Goal: Transaction & Acquisition: Purchase product/service

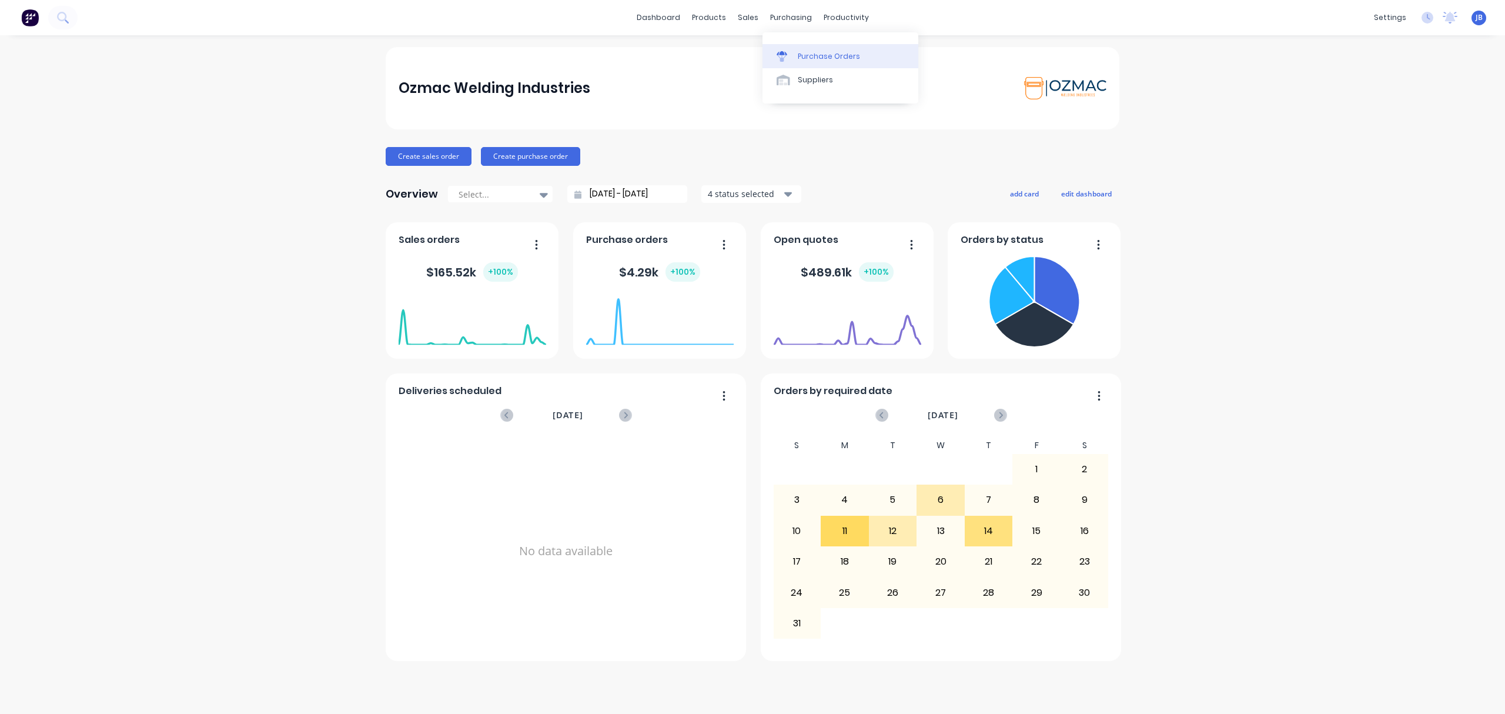
click at [802, 57] on div "Purchase Orders" at bounding box center [829, 56] width 62 height 11
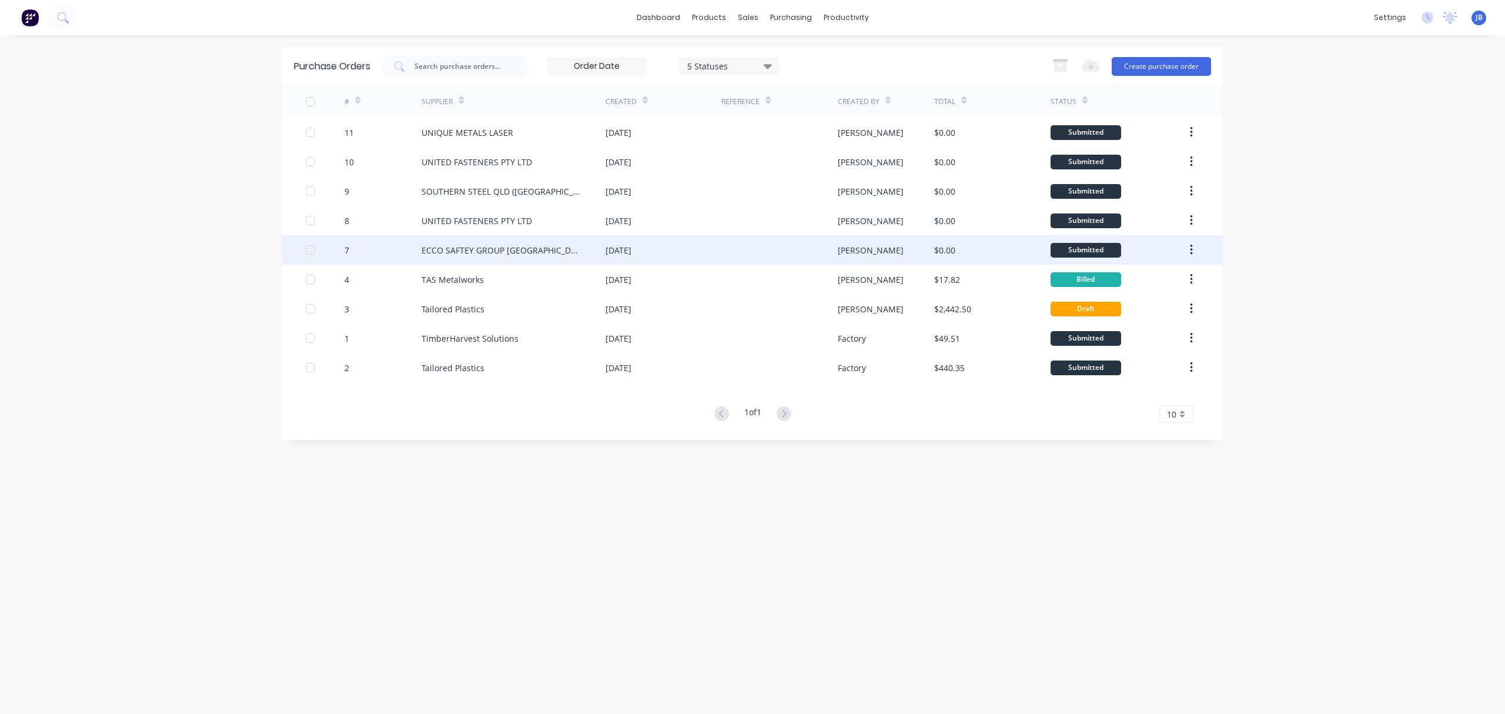
click at [530, 254] on div "ECCO SAFTEY GROUP AUSTRALIA" at bounding box center [502, 250] width 161 height 12
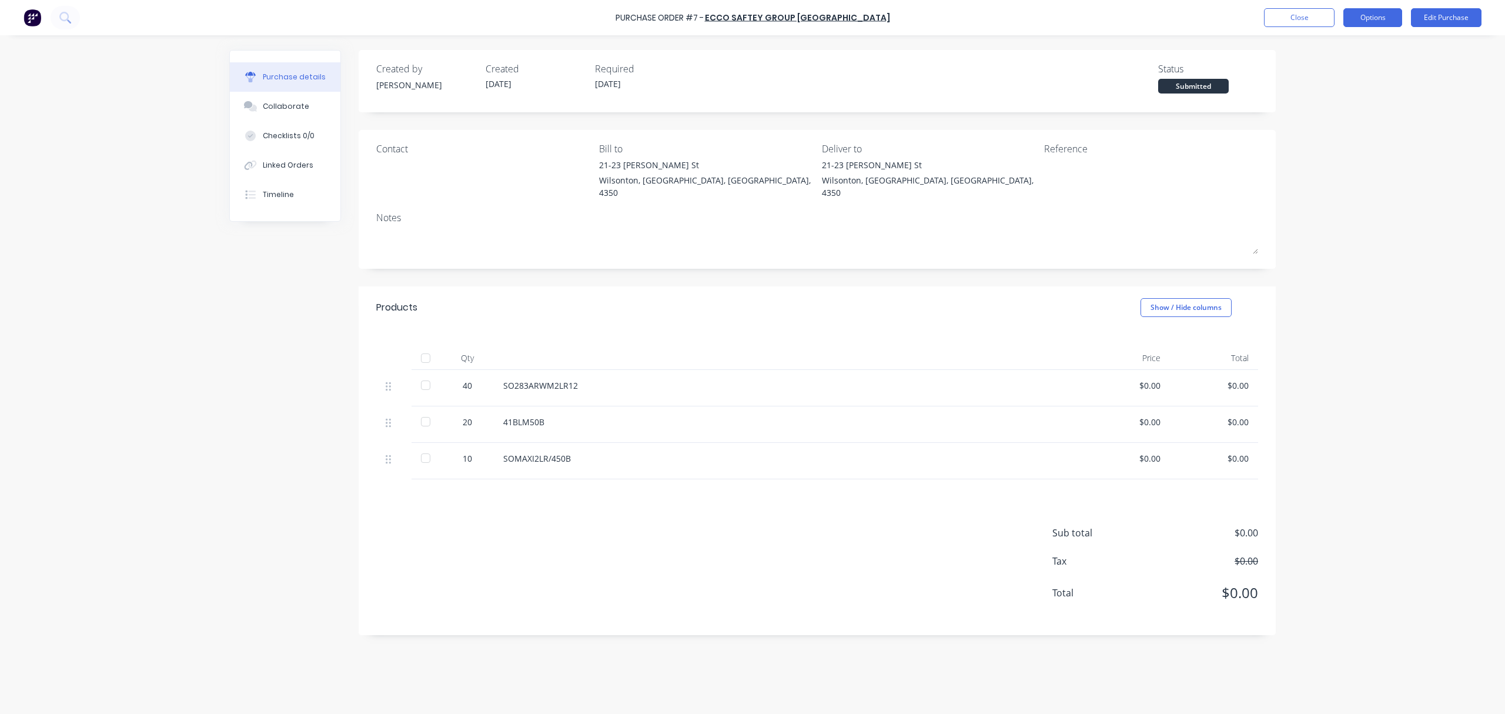
click at [1375, 11] on button "Options" at bounding box center [1372, 17] width 59 height 19
click at [1289, 348] on div "Purchase Order #7 - ECCO SAFTEY GROUP AUSTRALIA Close Options Print / Email Con…" at bounding box center [752, 357] width 1505 height 714
click at [837, 270] on div "Created by Jason Created 05/08/25 Required 05/08/25 Status Submitted Contact Bi…" at bounding box center [817, 342] width 917 height 585
click at [444, 188] on div "Contact" at bounding box center [483, 173] width 214 height 63
click at [1344, 125] on div "Purchase Order #7 - ECCO SAFTEY GROUP AUSTRALIA Close Options Edit Purchase Pur…" at bounding box center [752, 357] width 1505 height 714
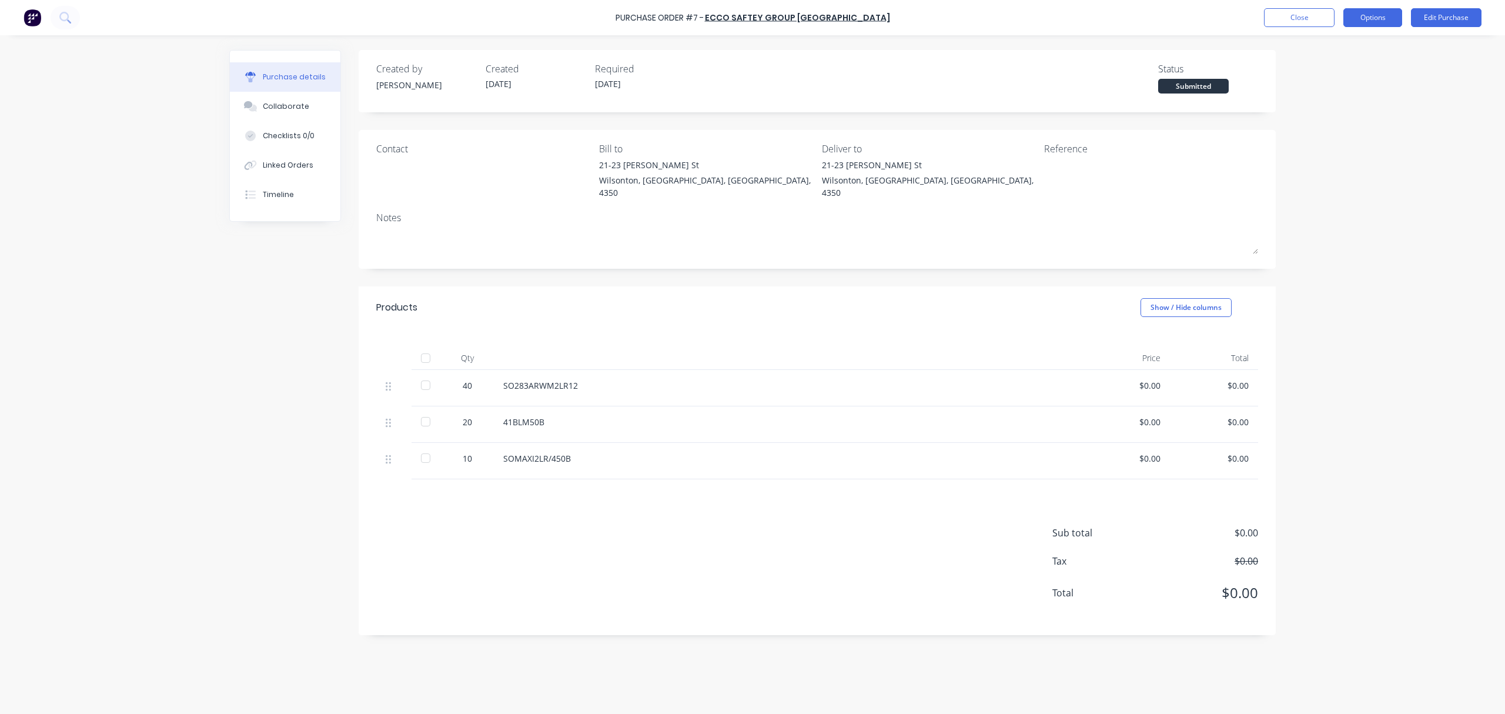
click at [1368, 11] on button "Options" at bounding box center [1372, 17] width 59 height 19
click at [1343, 44] on div "Print / Email" at bounding box center [1346, 47] width 91 height 17
click at [1341, 92] on div "Without pricing" at bounding box center [1346, 94] width 91 height 17
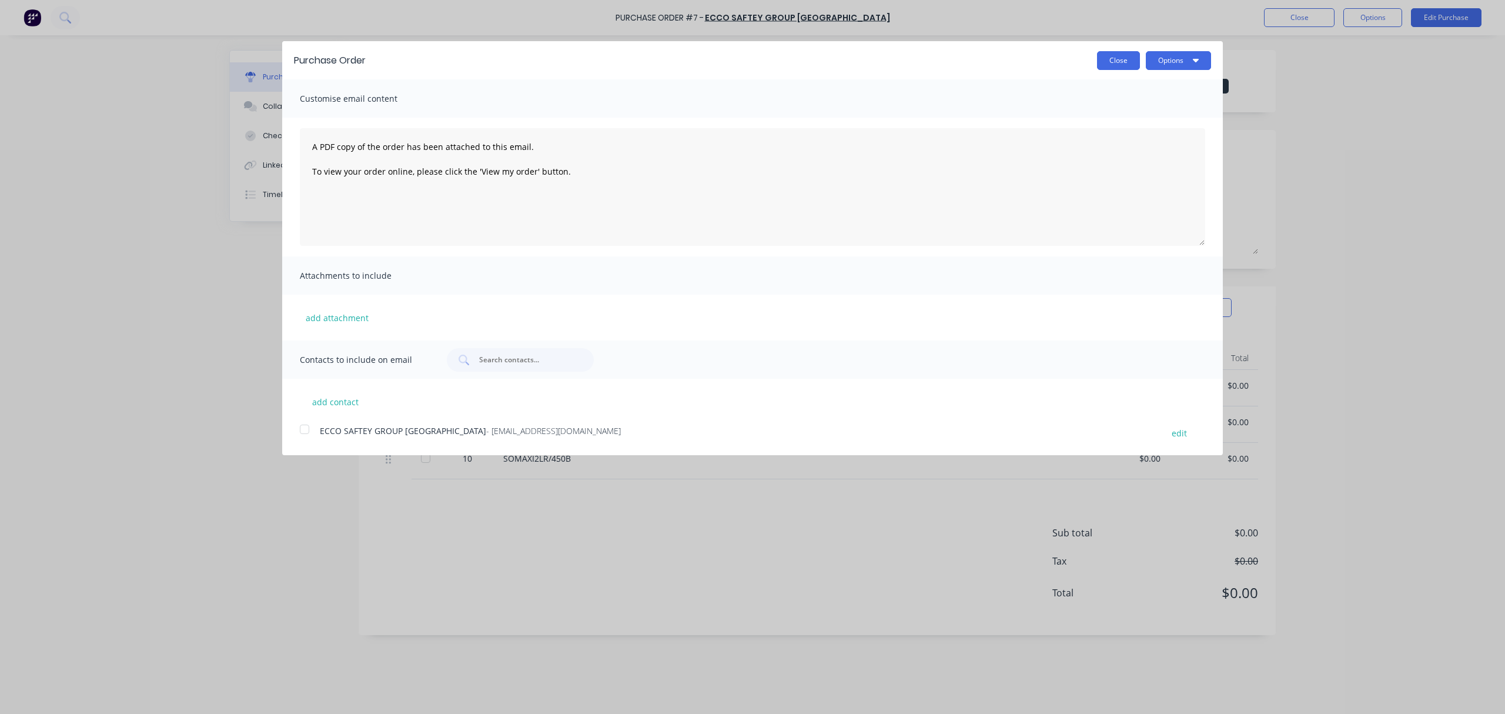
click at [1121, 55] on button "Close" at bounding box center [1118, 60] width 43 height 19
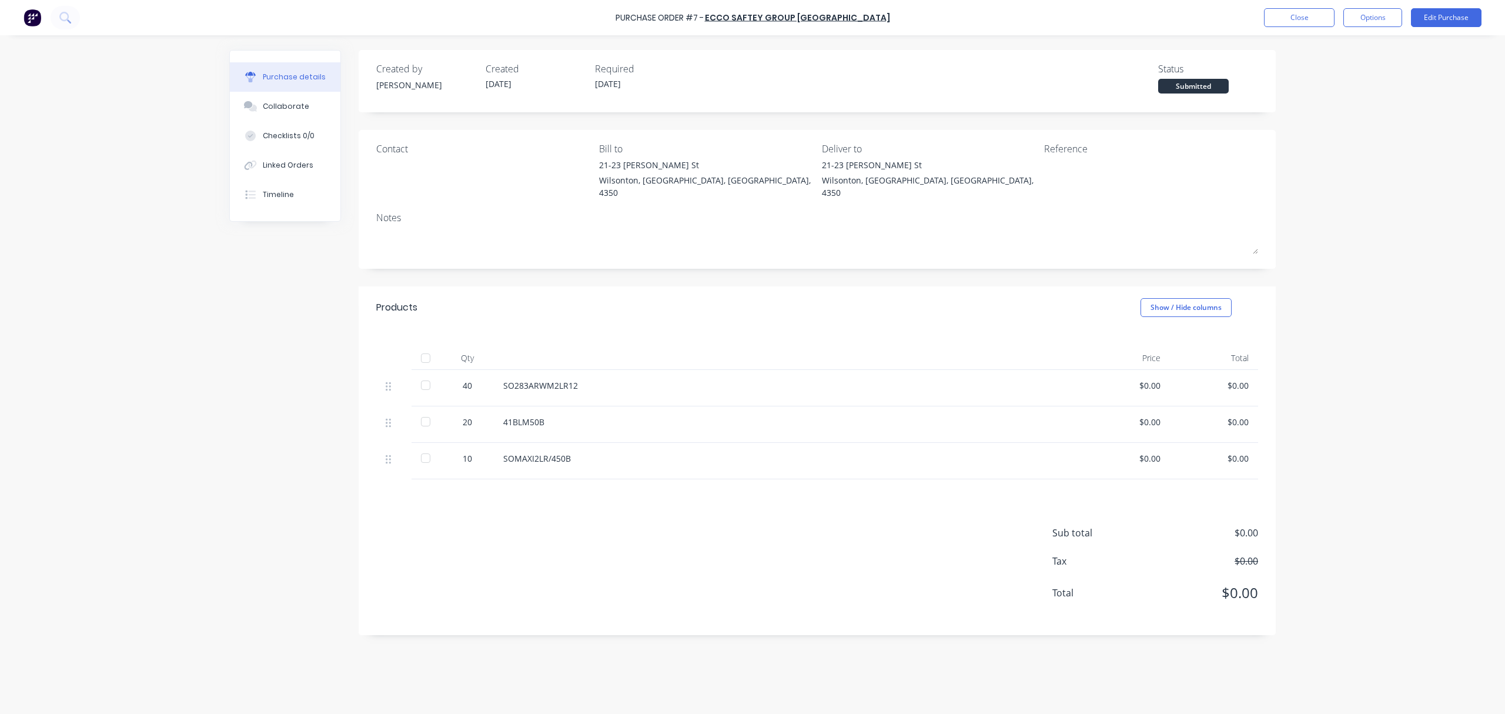
click at [1292, 269] on div "Purchase Order #7 - ECCO SAFTEY GROUP AUSTRALIA Close Options Edit Purchase Pur…" at bounding box center [752, 357] width 1505 height 714
click at [758, 44] on div "Purchase details Collaborate Checklists 0/0 Linked Orders Timeline Created by J…" at bounding box center [753, 339] width 1070 height 655
click at [976, 123] on div "Created by Jason Created 05/08/25 Required 05/08/25 Status Submitted Contact Bi…" at bounding box center [817, 342] width 917 height 585
click at [1358, 18] on button "Options" at bounding box center [1372, 17] width 59 height 19
click at [1346, 51] on div "Print / Email" at bounding box center [1346, 47] width 91 height 17
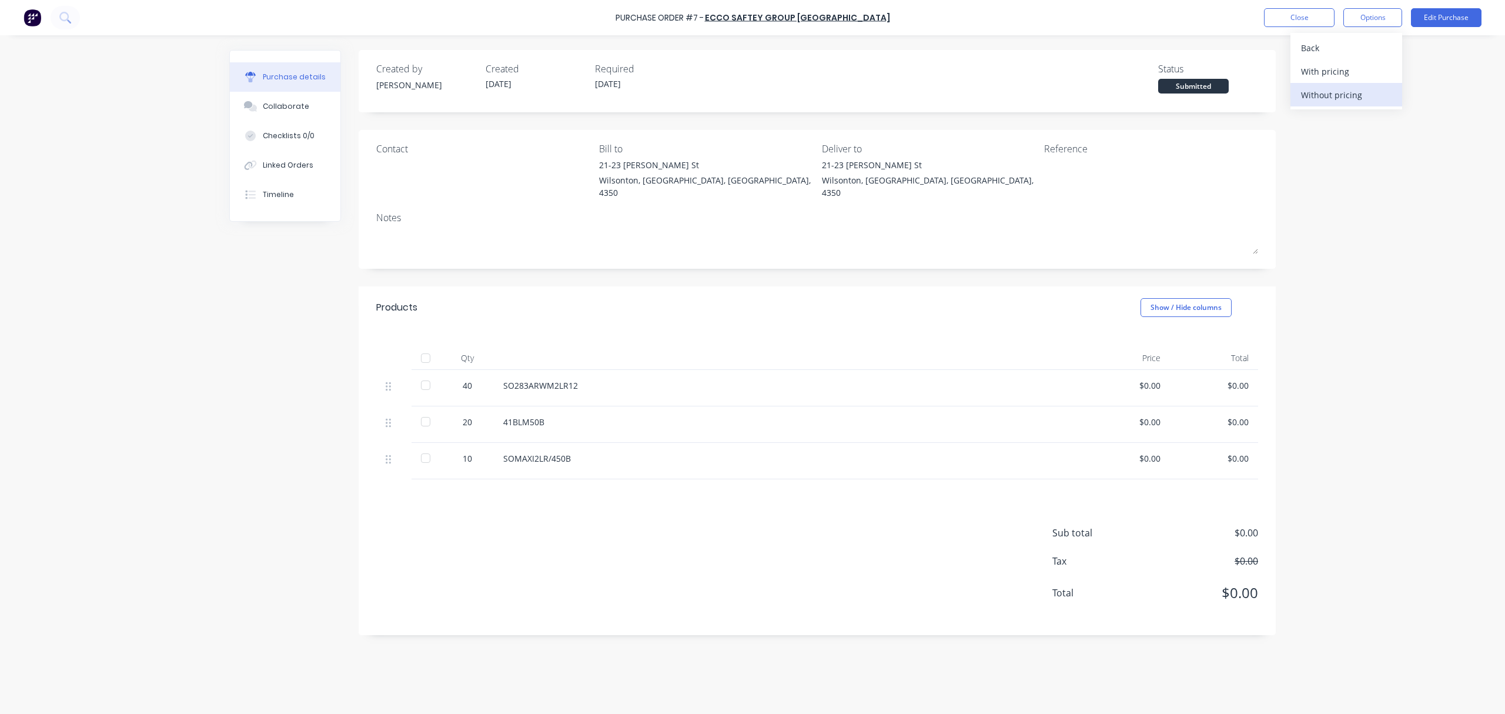
click at [1329, 99] on div "Without pricing" at bounding box center [1346, 94] width 91 height 17
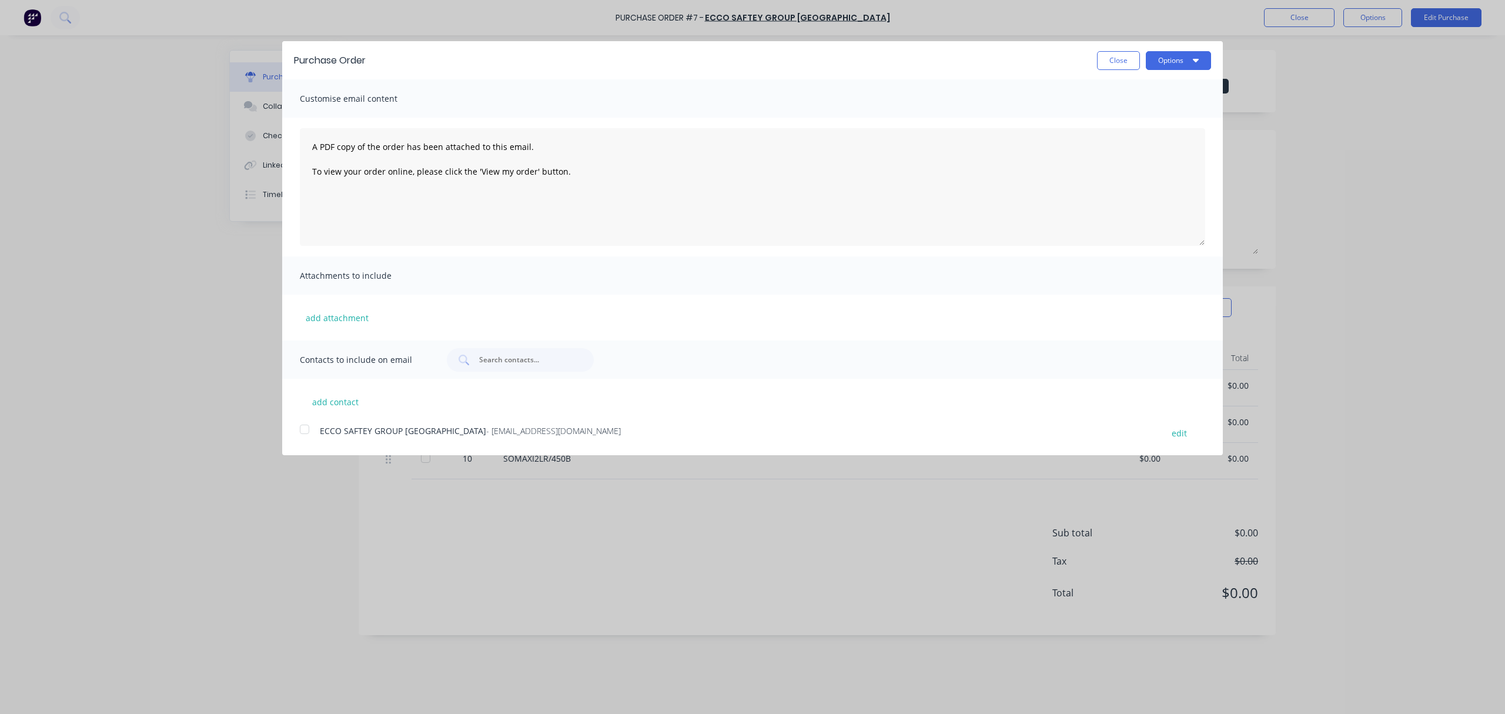
click at [304, 423] on div at bounding box center [305, 429] width 24 height 24
click at [343, 399] on button "add contact" at bounding box center [335, 402] width 71 height 18
select select "AU"
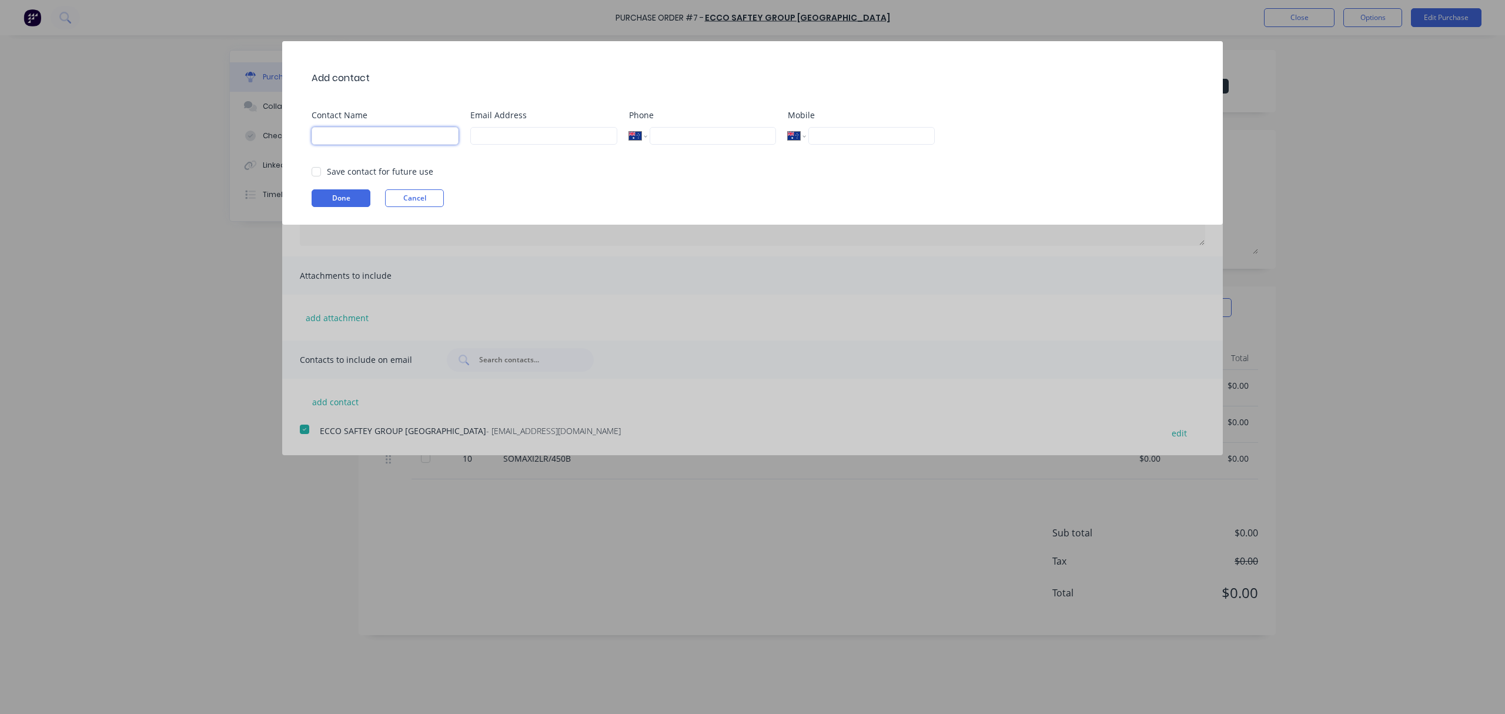
click at [377, 139] on input at bounding box center [385, 136] width 147 height 18
click at [512, 137] on input at bounding box center [543, 136] width 147 height 18
type input "E"
type input "esgapcustomerservice@esg.global"
click at [337, 146] on div "Contact Name" at bounding box center [385, 131] width 147 height 45
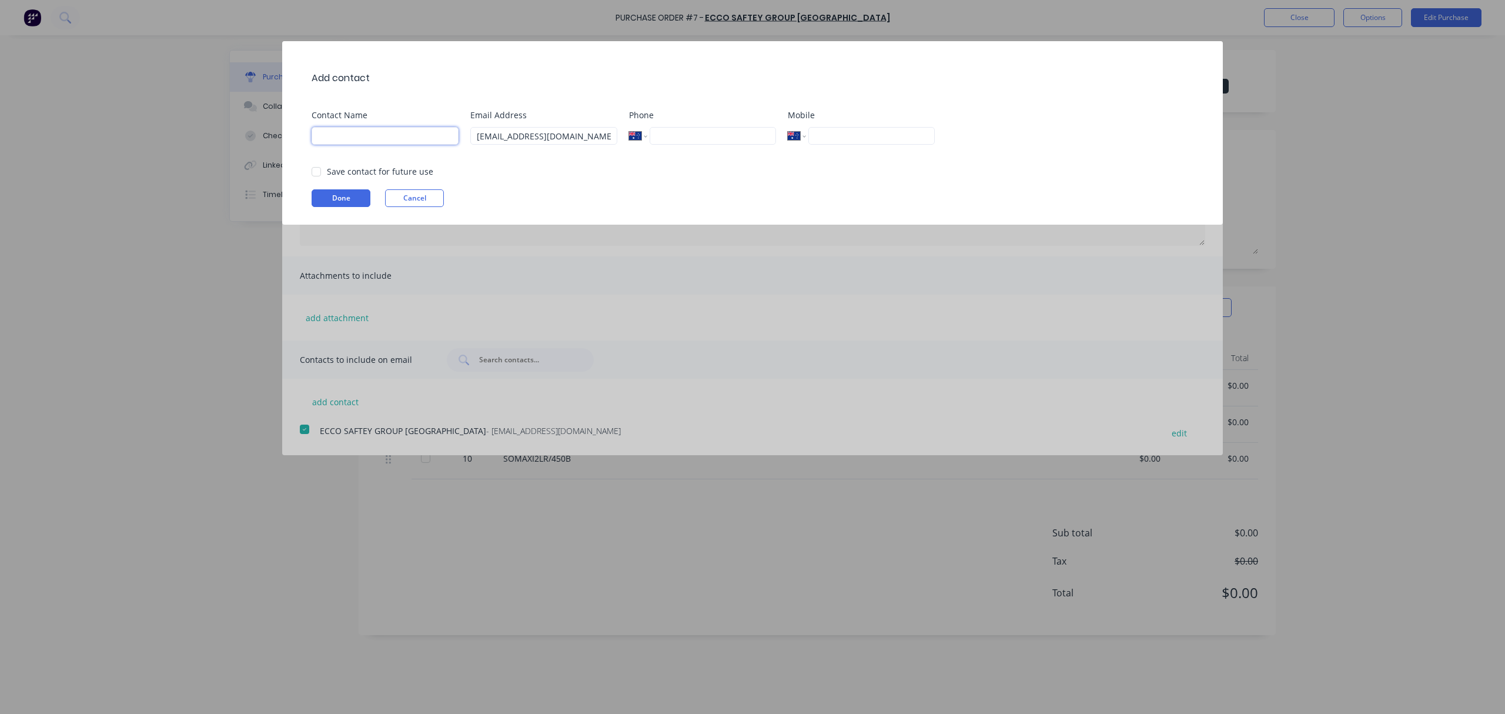
click at [340, 137] on input at bounding box center [385, 136] width 147 height 18
type input "e"
type input "ECCO SAFTEY GROUP AUSTRALIA"
click at [337, 173] on div "Save contact for future use" at bounding box center [380, 171] width 106 height 12
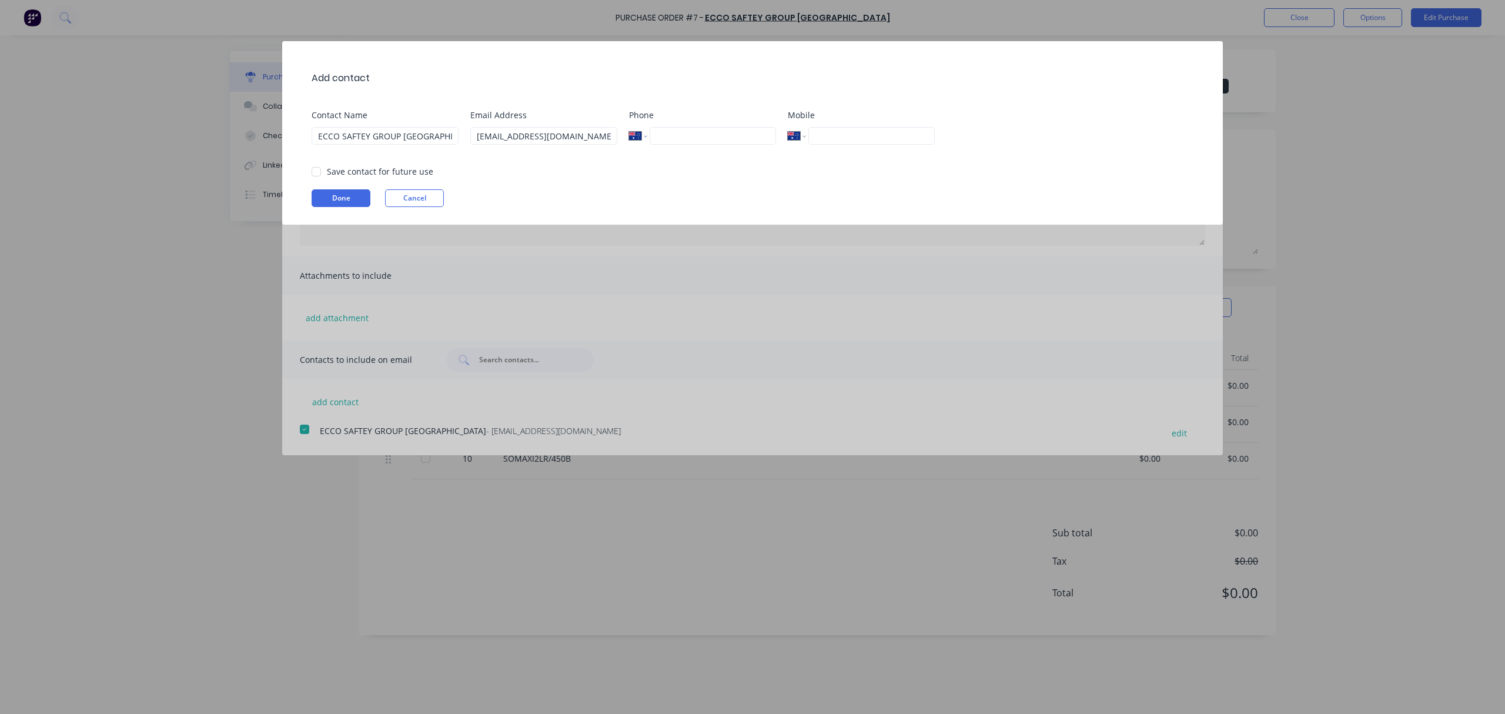
click at [319, 172] on div at bounding box center [317, 172] width 24 height 24
click at [328, 202] on button "Done" at bounding box center [341, 198] width 59 height 18
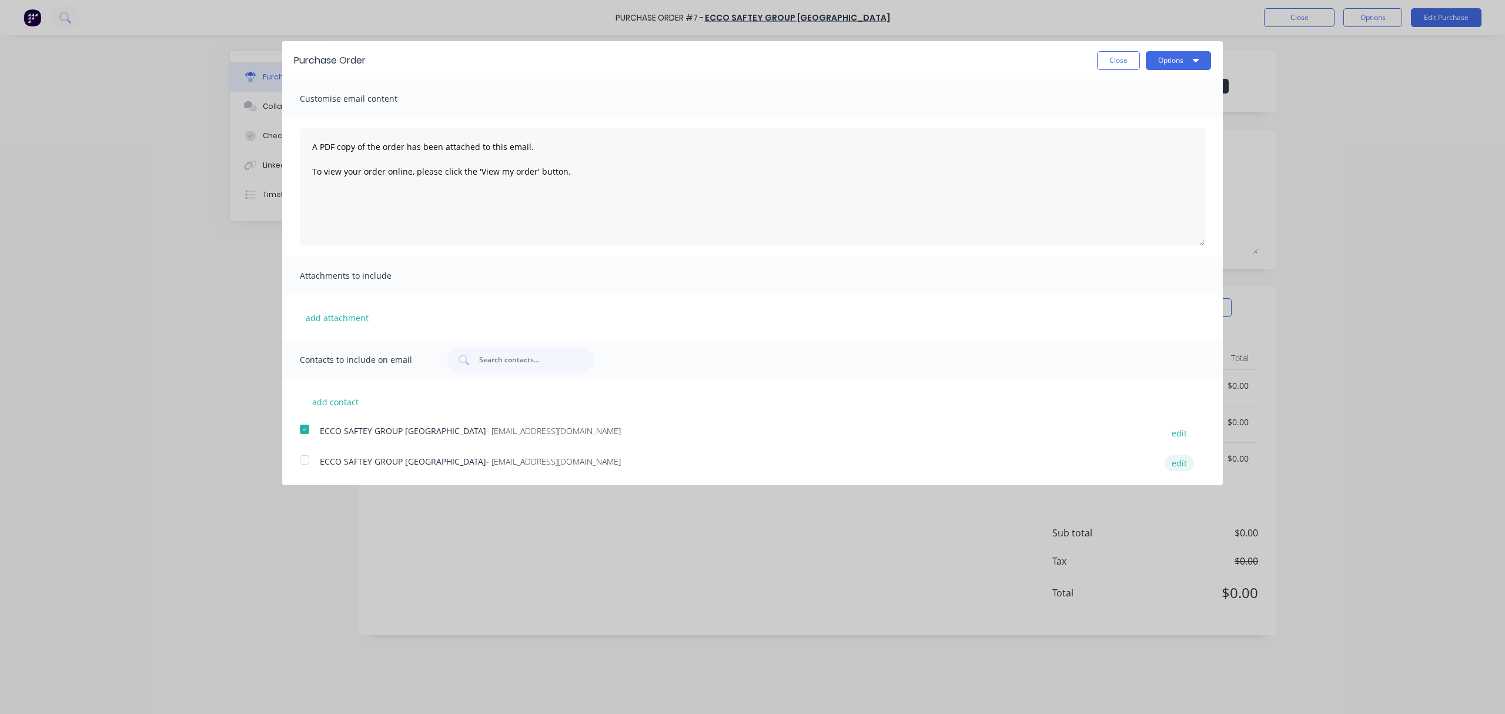
click at [1181, 464] on button "edit" at bounding box center [1179, 463] width 29 height 16
select select "AU"
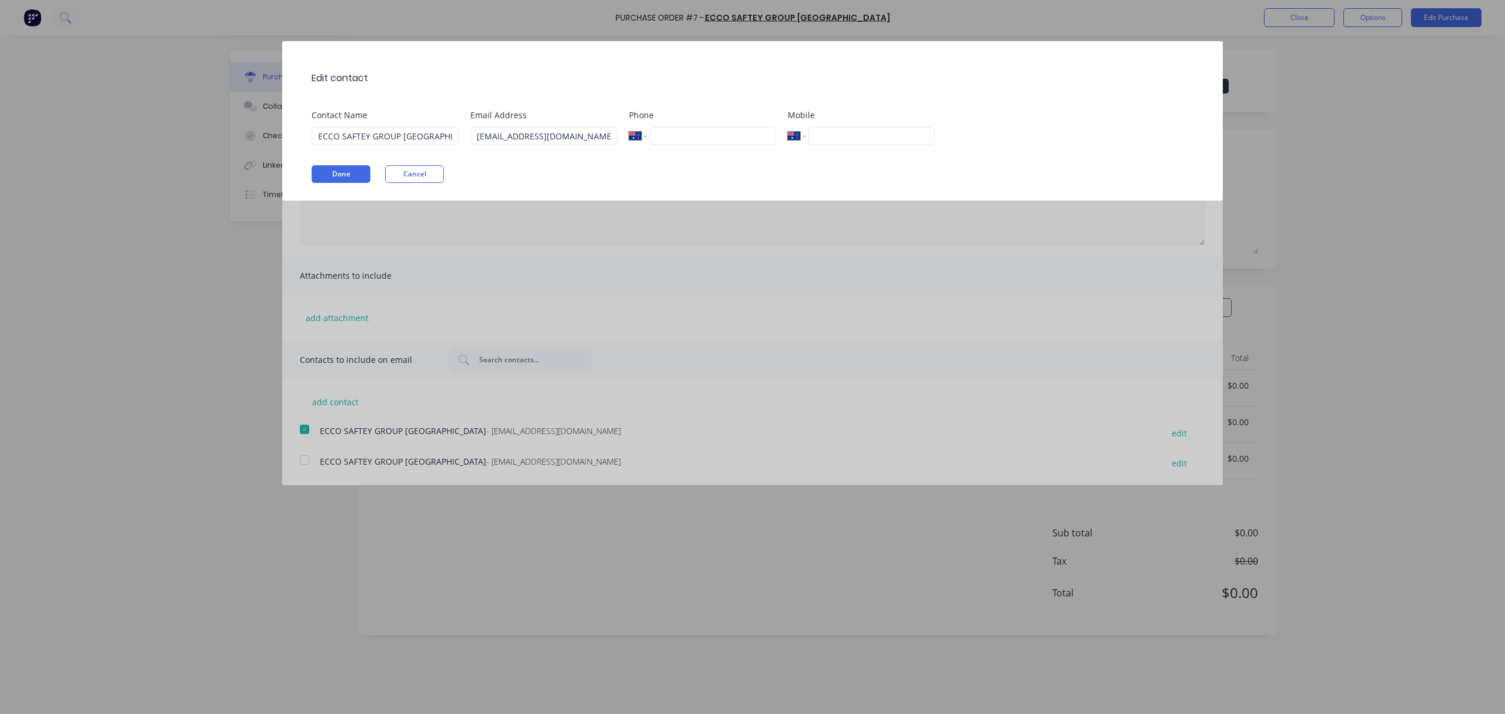
click at [970, 245] on div "Edit contact Contact Name ECCO SAFTEY GROUP AUSTRALIA Email Address esgapcustom…" at bounding box center [752, 357] width 1505 height 714
drag, startPoint x: 776, startPoint y: 361, endPoint x: 748, endPoint y: 332, distance: 39.9
click at [776, 360] on div "Edit contact Contact Name ECCO SAFTEY GROUP AUSTRALIA Email Address esgapcustom…" at bounding box center [752, 357] width 1505 height 714
click at [426, 168] on button "Cancel" at bounding box center [414, 174] width 59 height 18
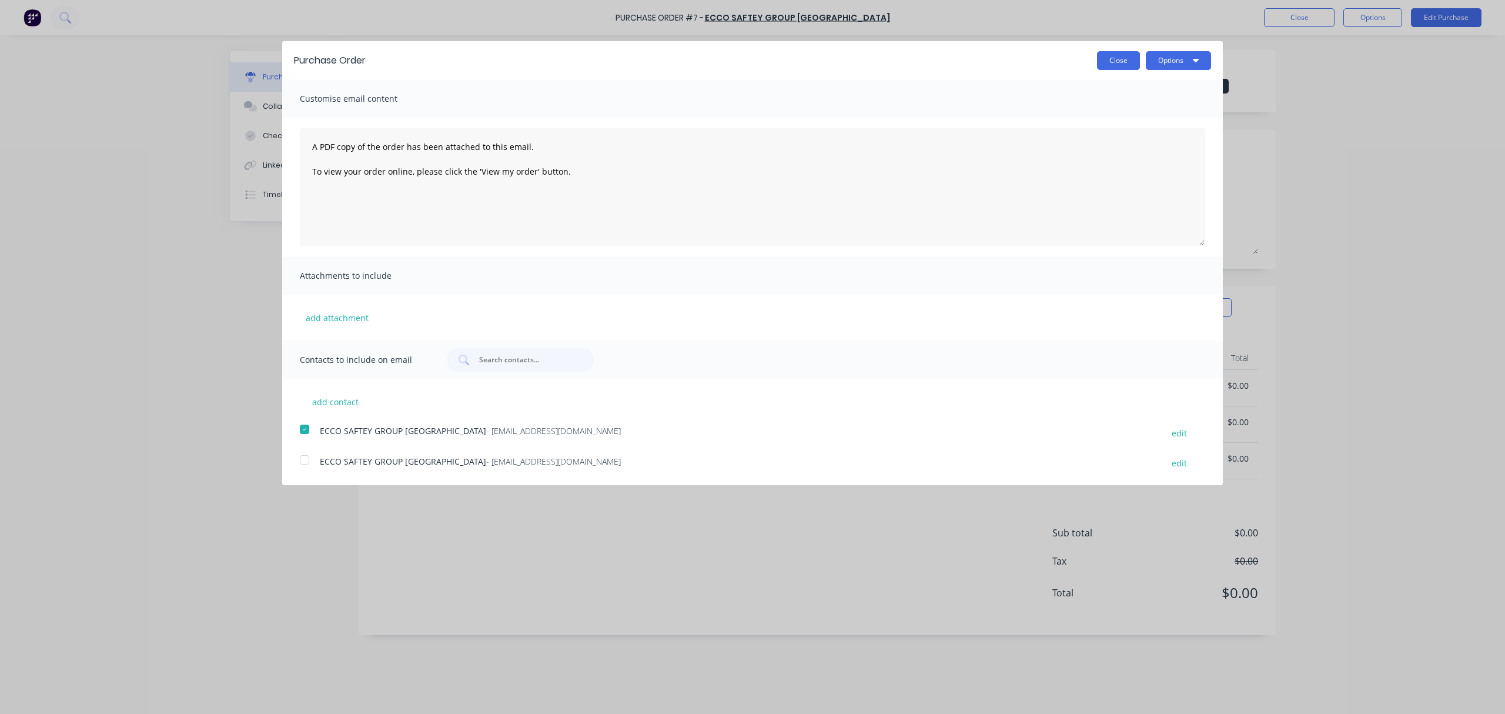
click at [1118, 60] on button "Close" at bounding box center [1118, 60] width 43 height 19
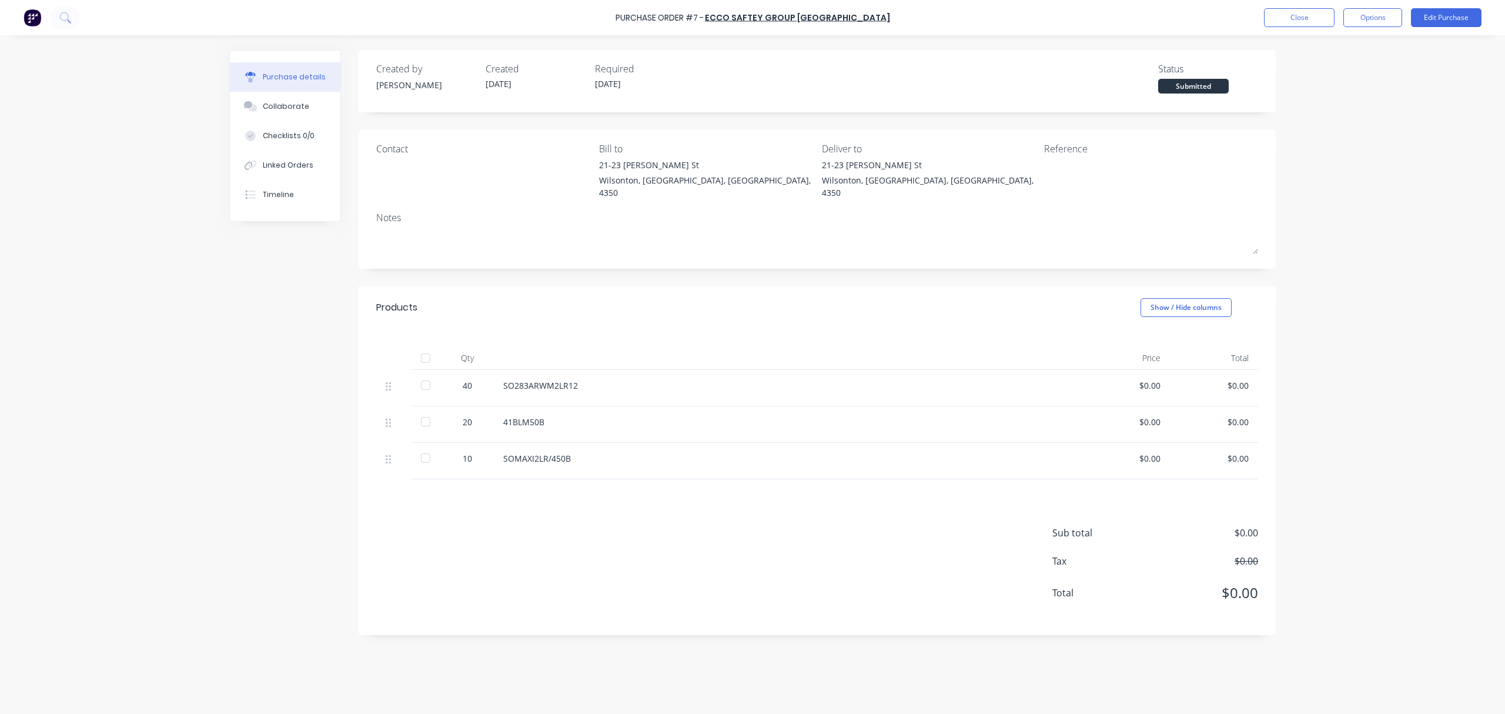
click at [944, 128] on div "Created by Jason Created 05/08/25 Required 05/08/25 Status Submitted Contact Bi…" at bounding box center [817, 342] width 917 height 585
click at [1356, 13] on button "Options" at bounding box center [1372, 17] width 59 height 19
click at [1349, 46] on div "Print / Email" at bounding box center [1346, 47] width 91 height 17
click at [1348, 221] on div "Purchase Order #7 - ECCO SAFTEY GROUP AUSTRALIA Close Options Edit Purchase Pur…" at bounding box center [752, 357] width 1505 height 714
click at [1365, 13] on button "Options" at bounding box center [1372, 17] width 59 height 19
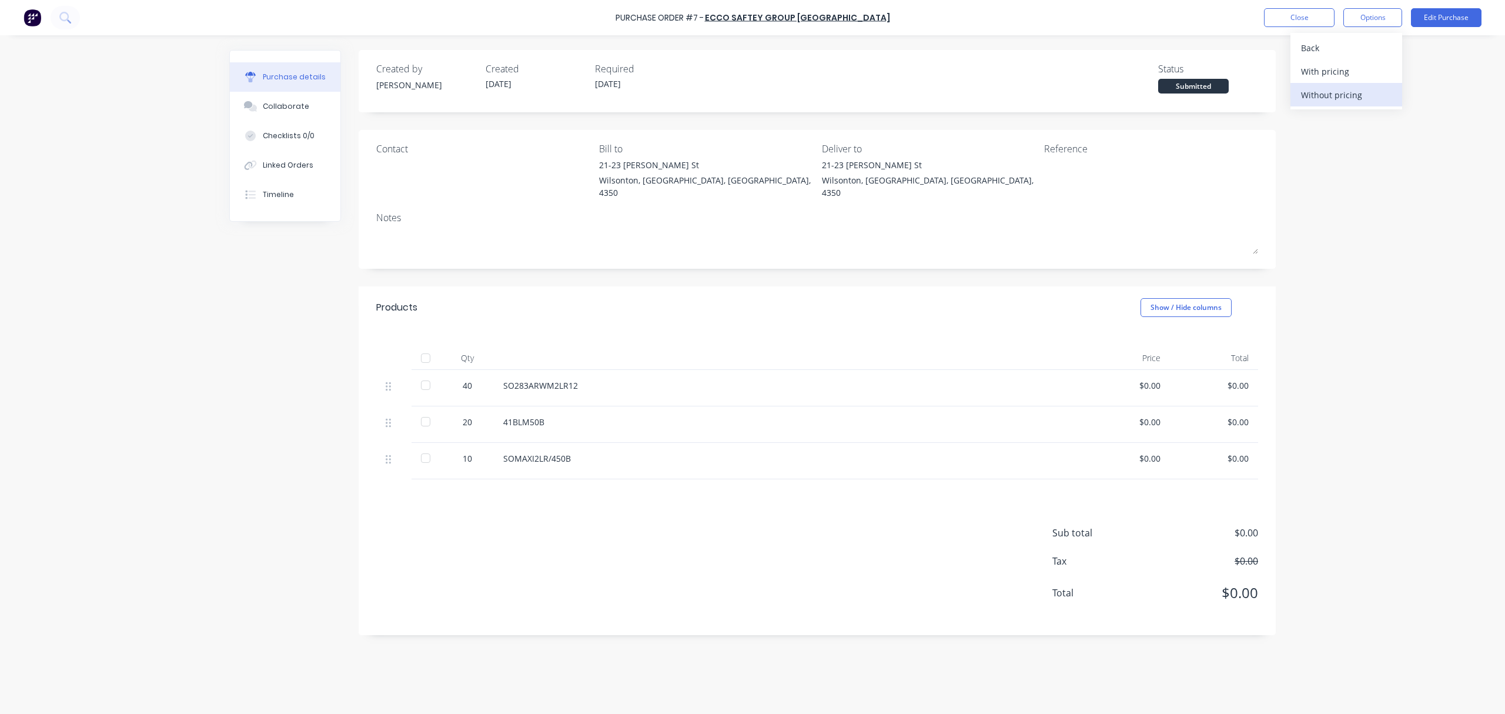
click at [1357, 91] on div "Without pricing" at bounding box center [1346, 94] width 91 height 17
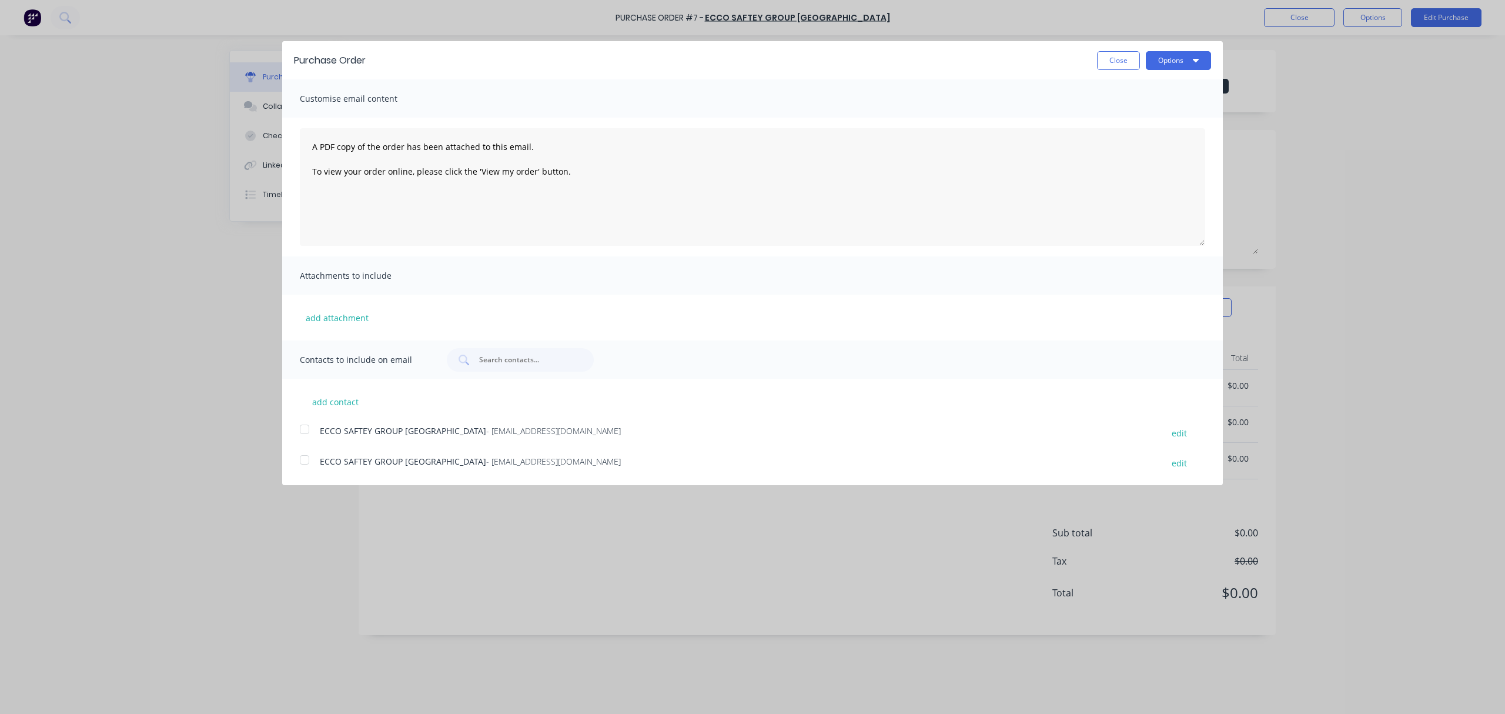
click at [307, 430] on div at bounding box center [305, 429] width 24 height 24
click at [1167, 53] on button "Options" at bounding box center [1178, 60] width 65 height 19
click at [1156, 116] on div "Email" at bounding box center [1155, 113] width 91 height 17
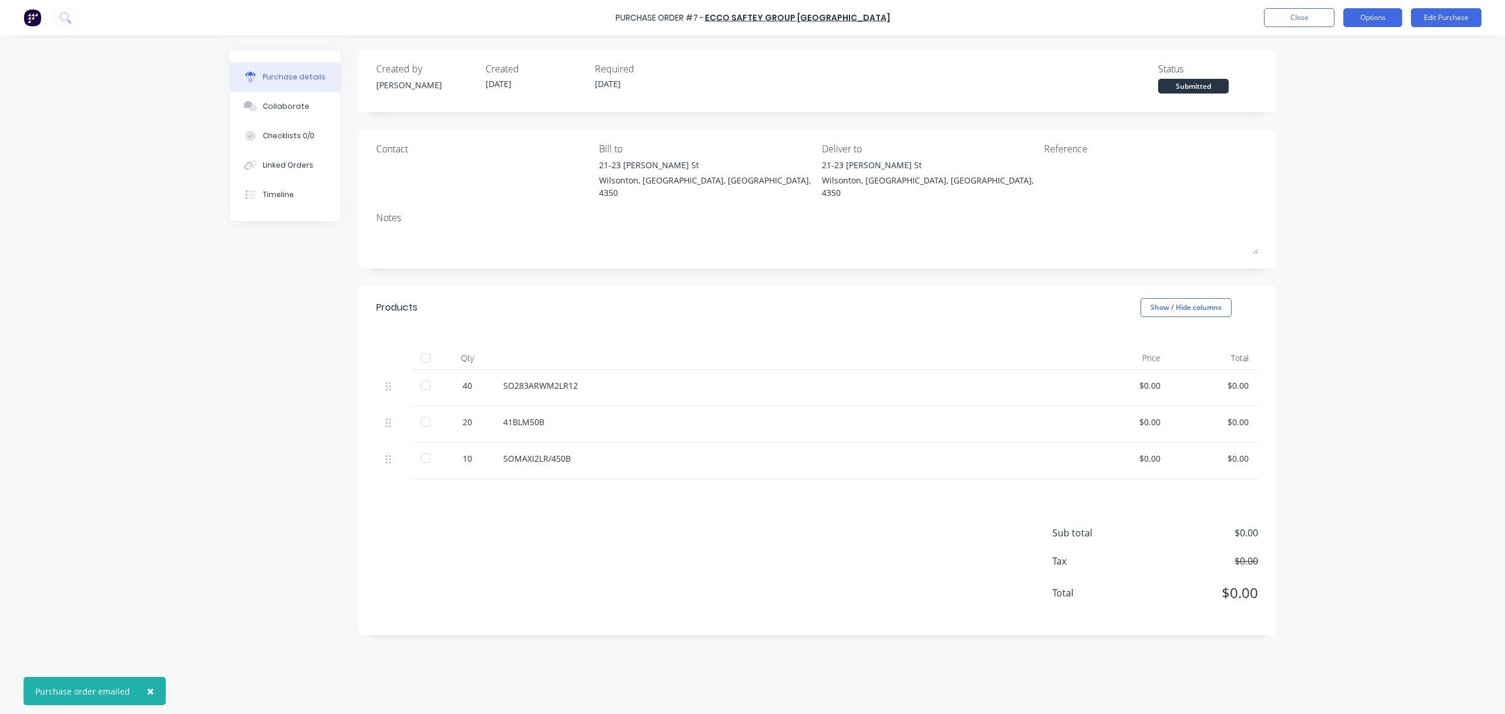
click at [1370, 11] on button "Options" at bounding box center [1372, 17] width 59 height 19
click at [1357, 48] on div "Print / Email" at bounding box center [1346, 47] width 91 height 17
click at [1330, 91] on div "Without pricing" at bounding box center [1346, 94] width 91 height 17
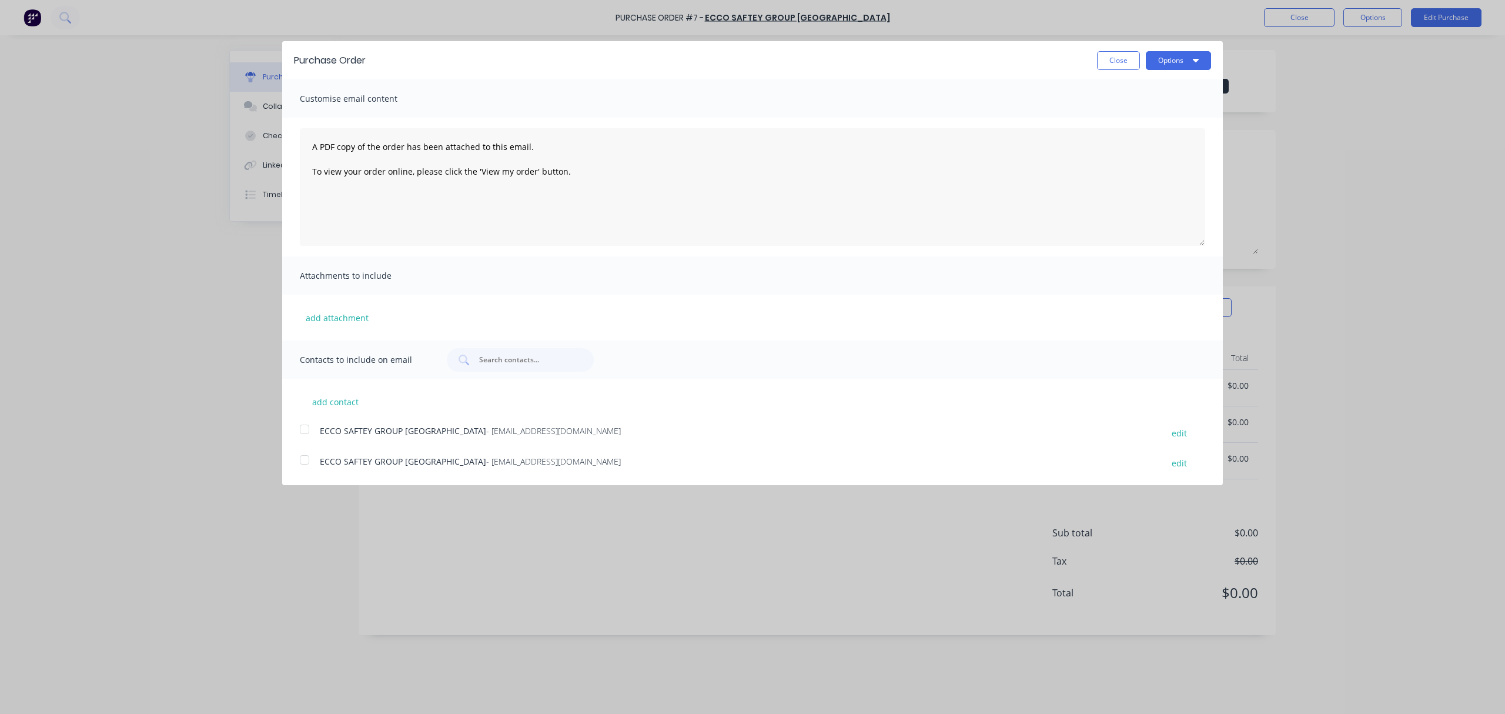
click at [301, 459] on div at bounding box center [305, 460] width 24 height 24
click at [1193, 62] on icon "button" at bounding box center [1196, 59] width 6 height 9
click at [1138, 116] on div "Email" at bounding box center [1155, 113] width 91 height 17
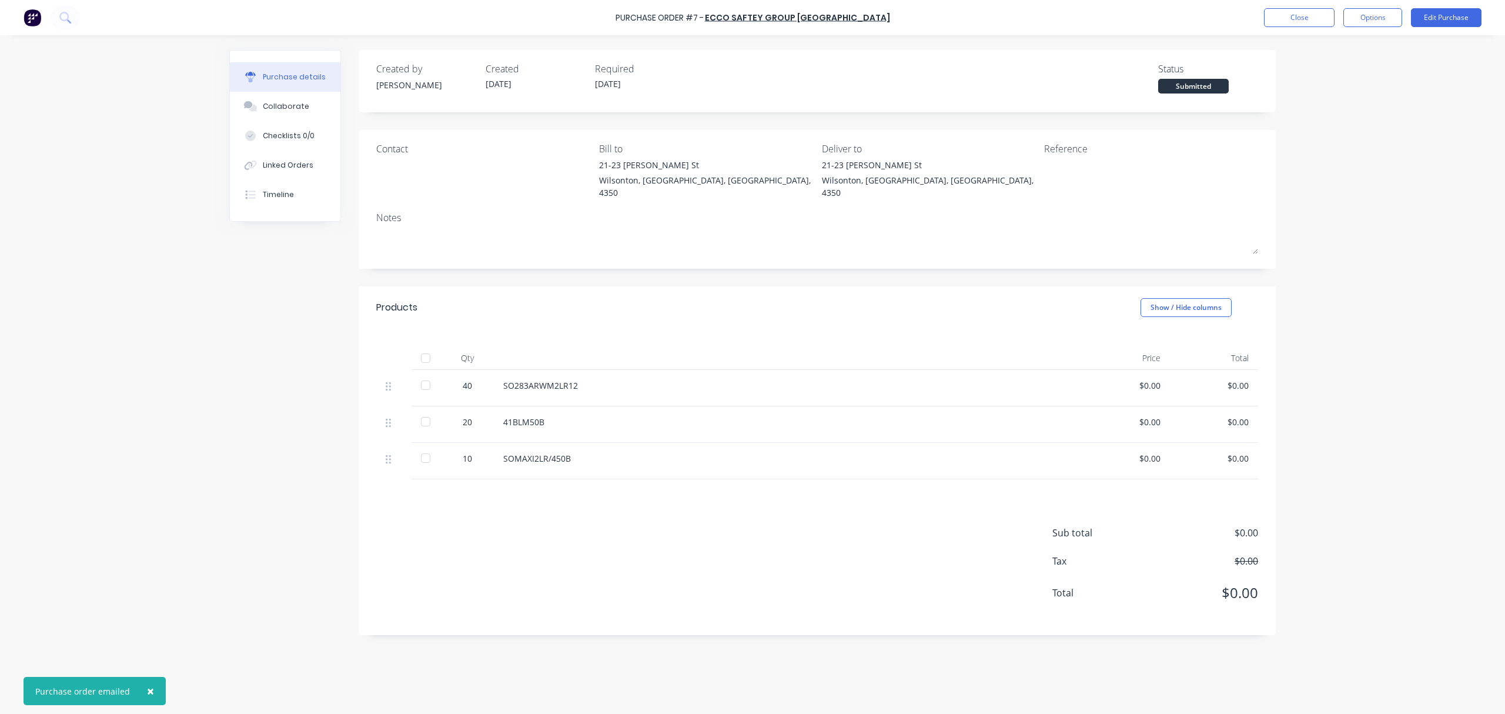
click at [289, 426] on div "Created by Jason Created 05/08/25 Required 05/08/25 Status Submitted Contact Bi…" at bounding box center [752, 371] width 1047 height 643
click at [1388, 14] on button "Options" at bounding box center [1372, 17] width 59 height 19
click at [1452, 199] on div "Purchase Order #7 - ECCO SAFTEY GROUP AUSTRALIA Close Options Print / Email Con…" at bounding box center [752, 357] width 1505 height 714
click at [856, 268] on div "Created by Jason Created 05/08/25 Required 05/08/25 Status Submitted Contact Bi…" at bounding box center [817, 342] width 917 height 585
click at [862, 266] on div "Created by Jason Created 05/08/25 Required 05/08/25 Status Submitted Contact Bi…" at bounding box center [817, 342] width 917 height 585
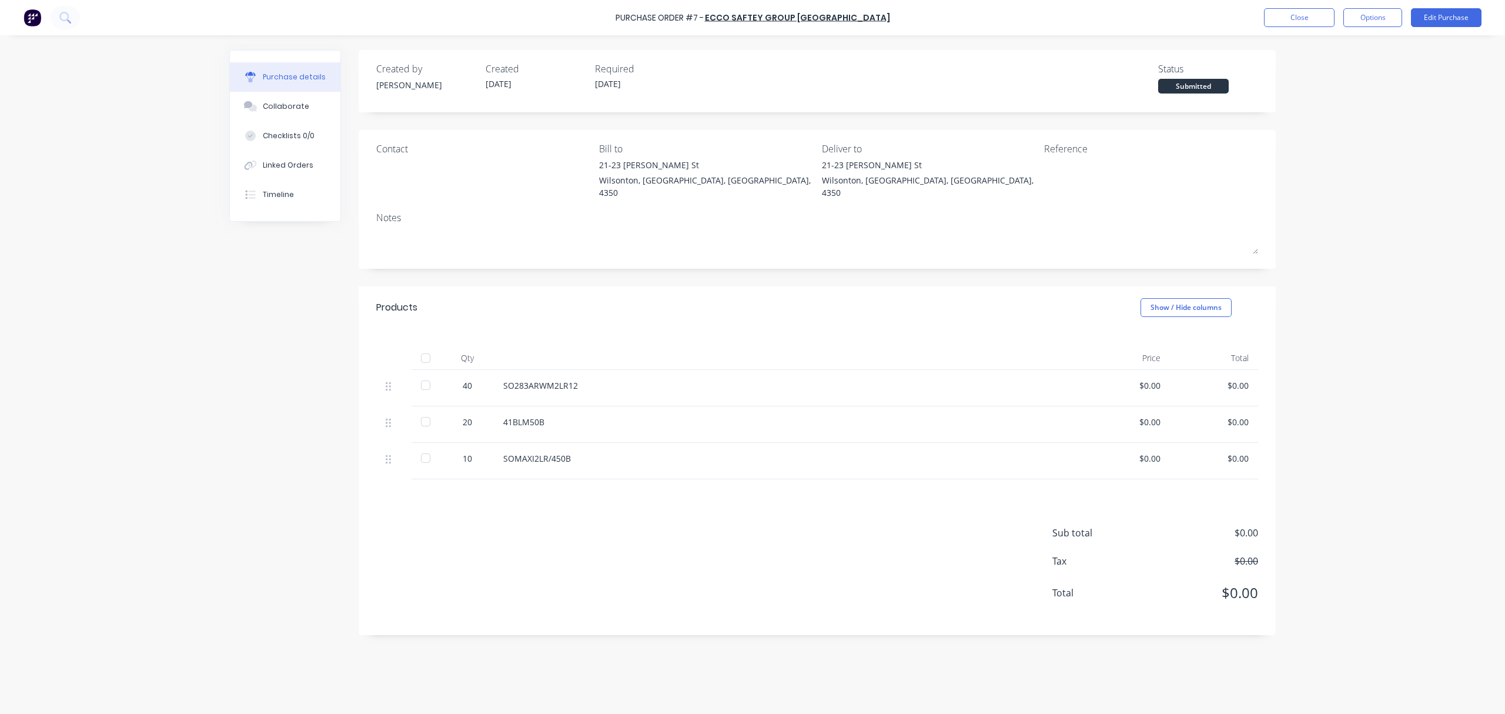
click at [641, 452] on div "SOMAXI2LR/450B" at bounding box center [787, 458] width 569 height 12
drag, startPoint x: 532, startPoint y: 375, endPoint x: 599, endPoint y: 375, distance: 66.4
click at [599, 379] on div "SO283ARWM2LR12" at bounding box center [787, 385] width 569 height 12
click at [599, 375] on span "Web search" at bounding box center [609, 374] width 52 height 18
click at [525, 382] on div "SO283ARWM2LR12" at bounding box center [788, 388] width 588 height 36
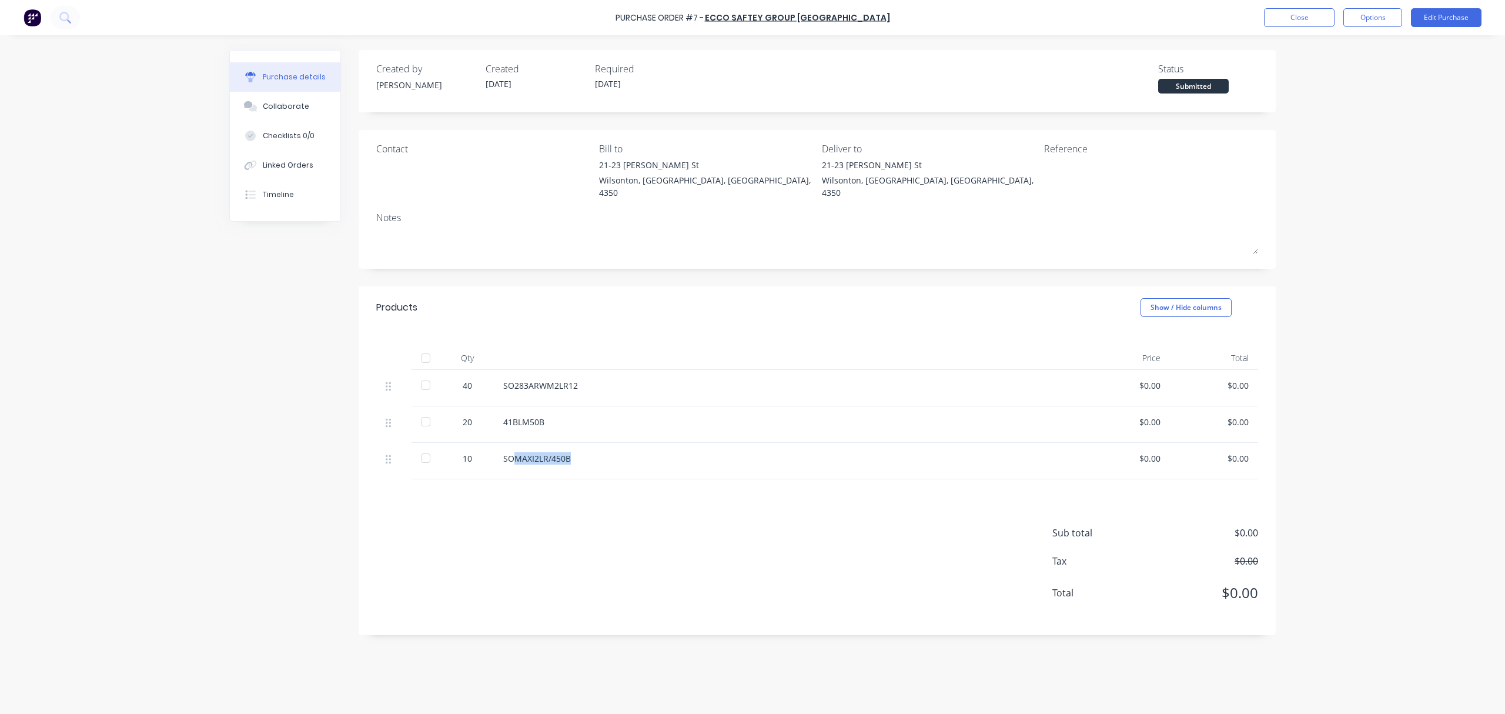
drag, startPoint x: 516, startPoint y: 452, endPoint x: 611, endPoint y: 445, distance: 96.1
click at [611, 452] on div "SOMAXI2LR/450B" at bounding box center [787, 458] width 569 height 12
click at [569, 485] on div "Sub total $0.00 Tax $0.00 Total $0.00" at bounding box center [817, 557] width 917 height 156
click at [580, 452] on div "SOMAXI2LR/450B" at bounding box center [787, 458] width 569 height 12
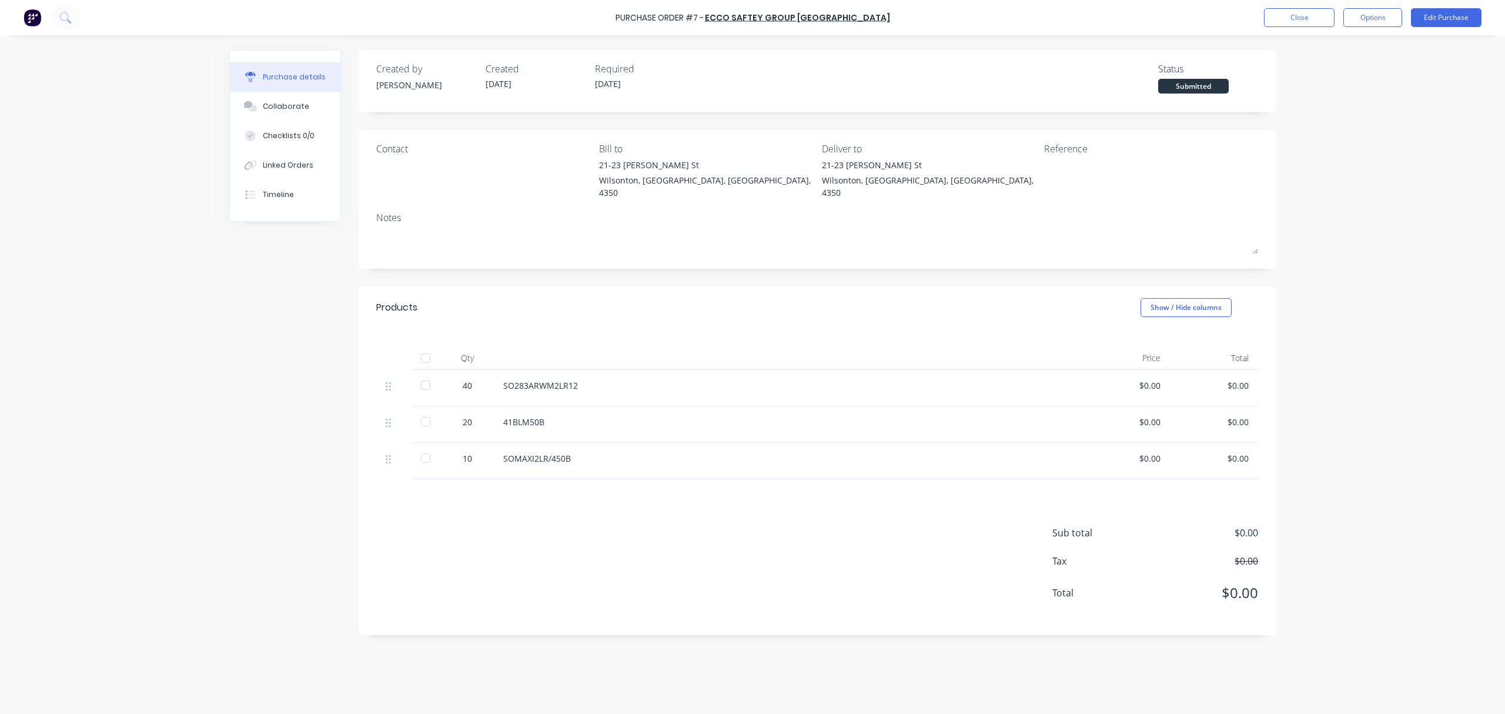
click at [723, 300] on div "Products Show / Hide columns" at bounding box center [817, 307] width 917 height 42
click at [1299, 15] on button "Close" at bounding box center [1299, 17] width 71 height 19
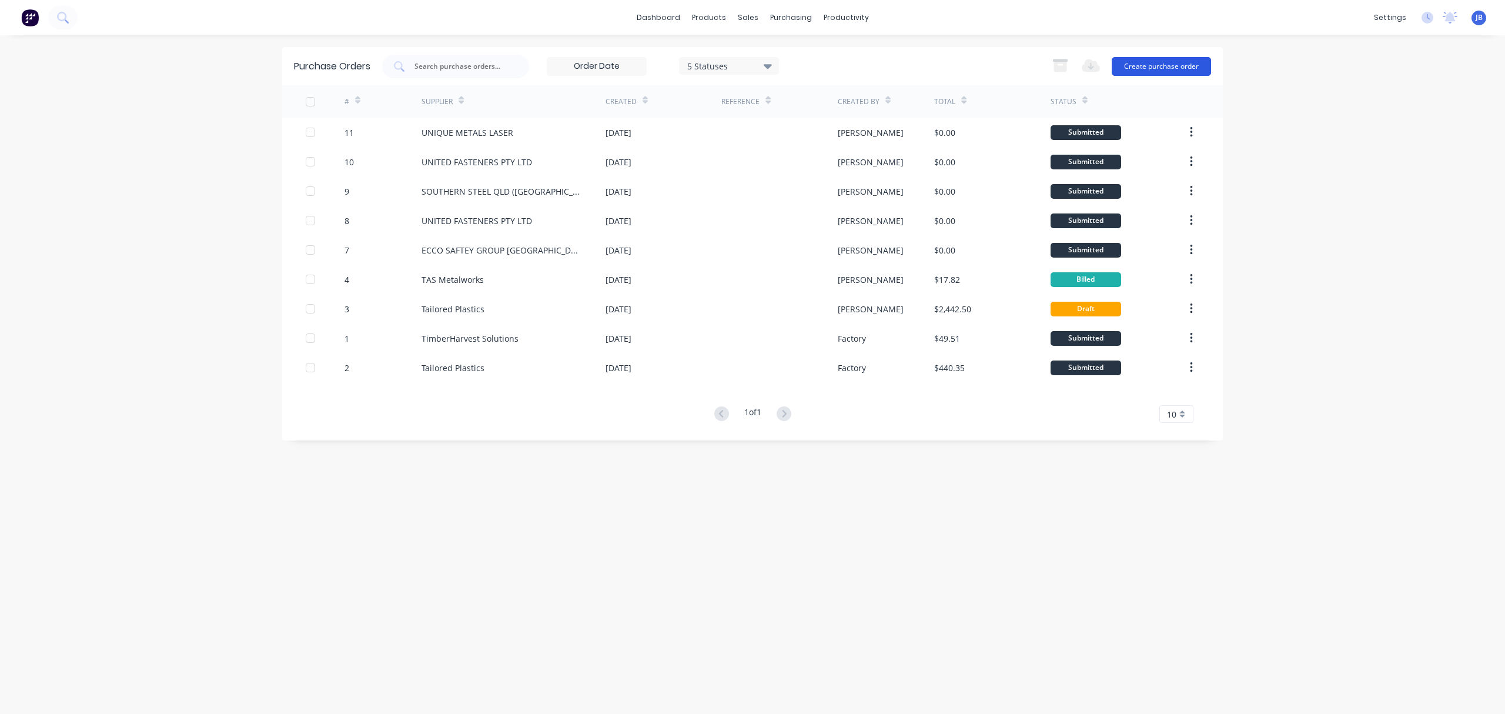
click at [1175, 60] on button "Create purchase order" at bounding box center [1161, 66] width 99 height 19
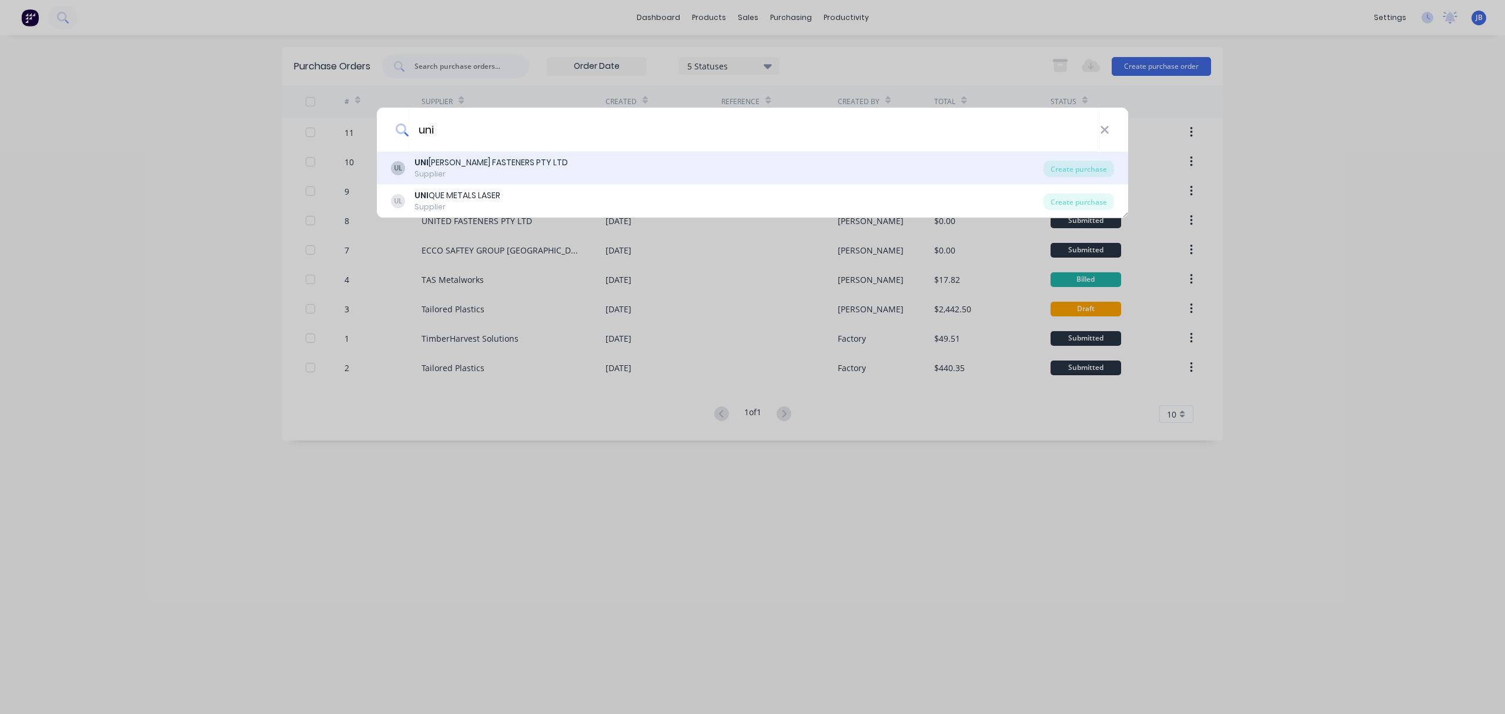
type input "uni"
click at [586, 172] on div "UL UNI TED FASTENERS PTY LTD Supplier" at bounding box center [717, 167] width 653 height 23
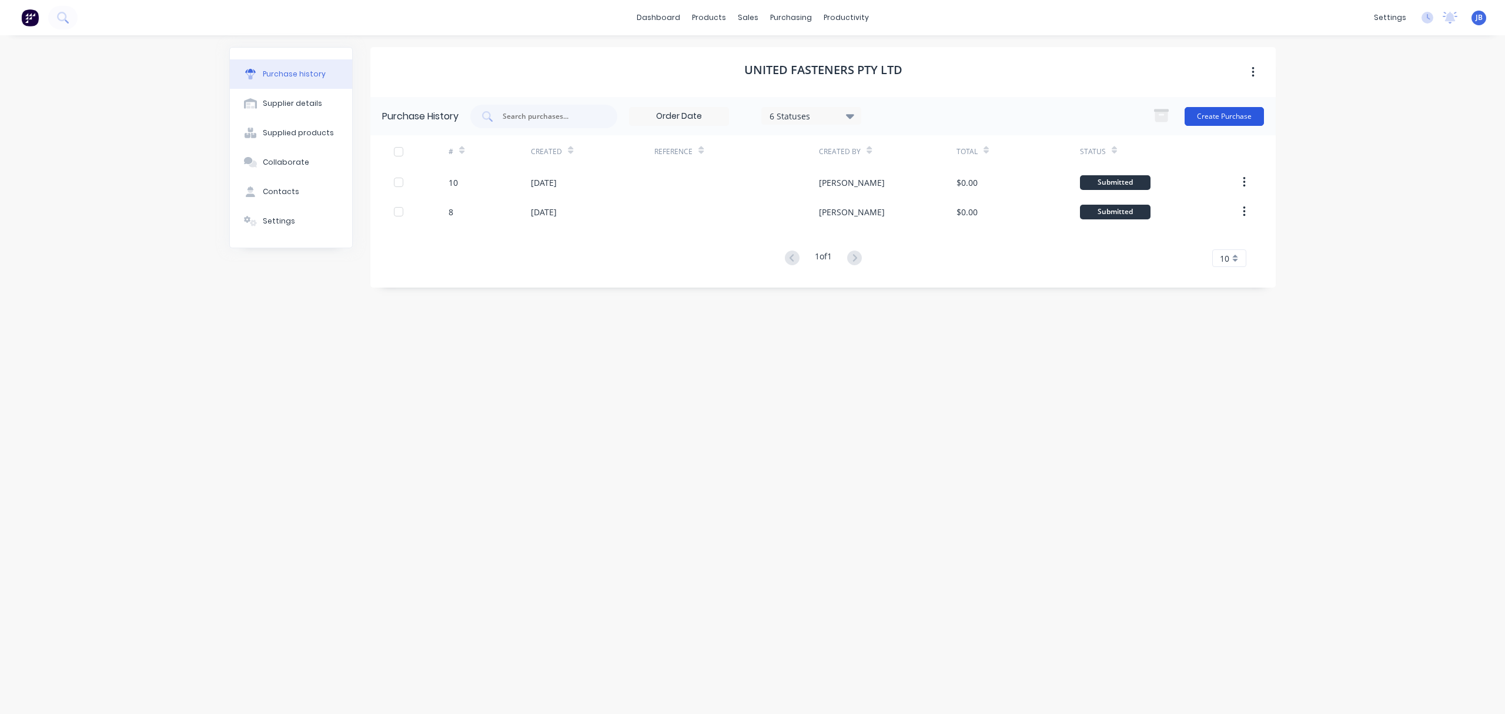
click at [1242, 115] on button "Create Purchase" at bounding box center [1224, 116] width 79 height 19
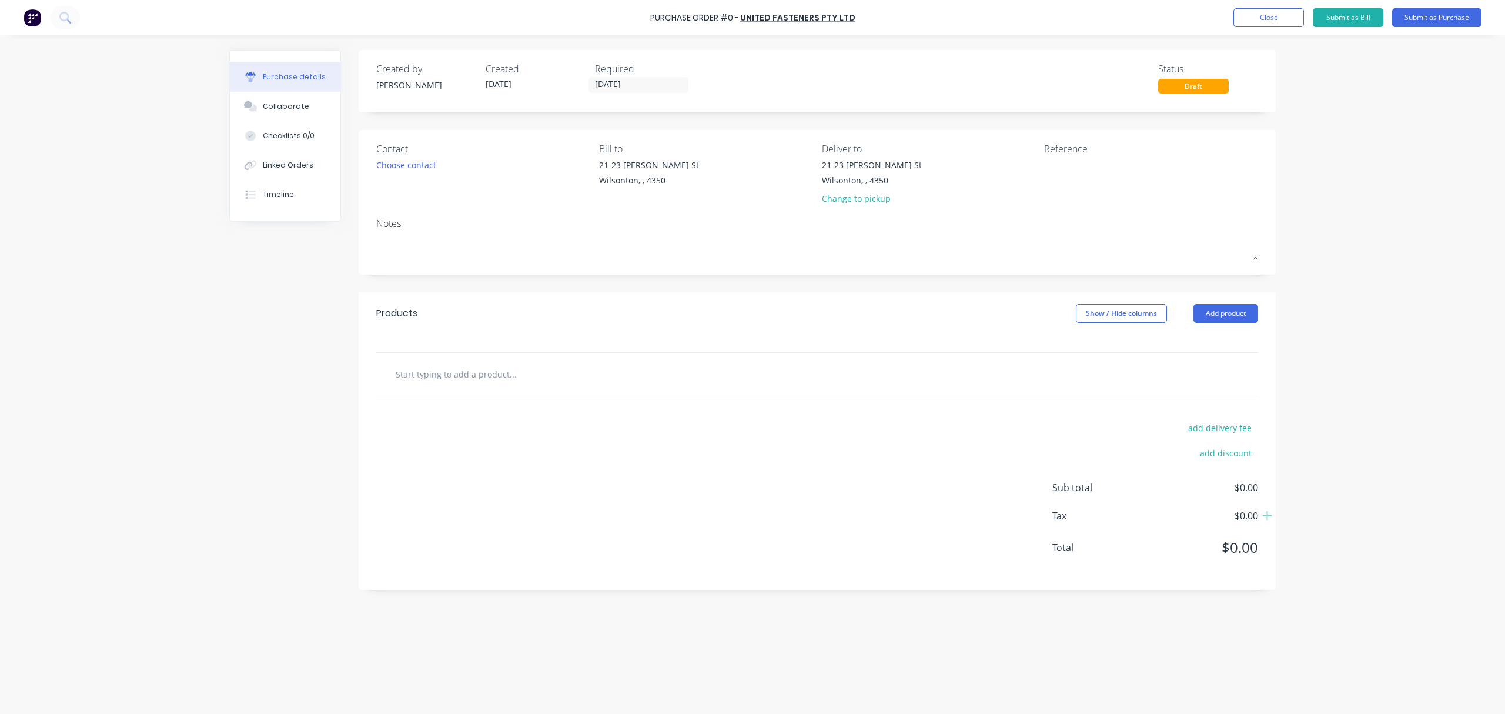
click at [457, 374] on input "text" at bounding box center [512, 374] width 235 height 24
